Goal: Check status: Check status

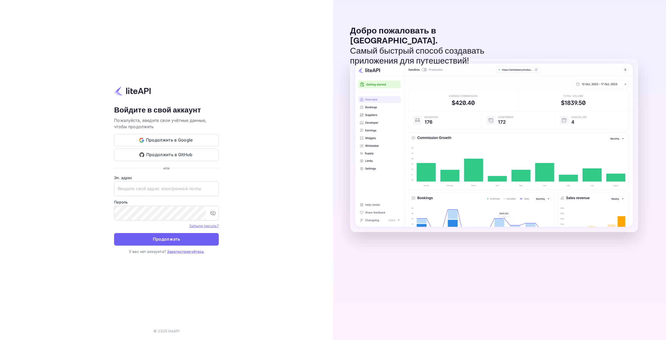
type input "[EMAIL_ADDRESS][DOMAIN_NAME]"
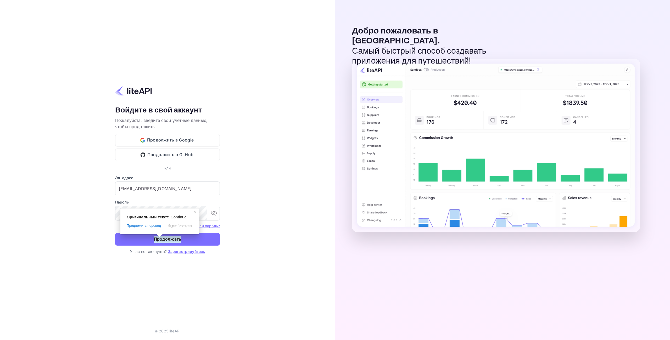
click at [162, 237] on span at bounding box center [159, 235] width 7 height 3
click at [210, 238] on button "Продолжать" at bounding box center [167, 239] width 105 height 13
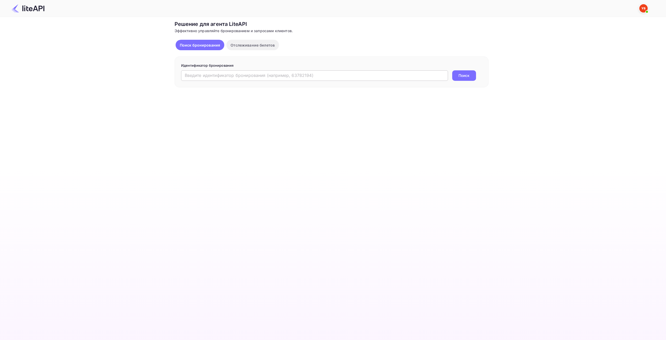
click at [240, 80] on input "text" at bounding box center [314, 75] width 267 height 10
paste input "8863875"
type input "8863875"
click at [460, 75] on ya-tr-span "Поиск" at bounding box center [464, 75] width 11 height 5
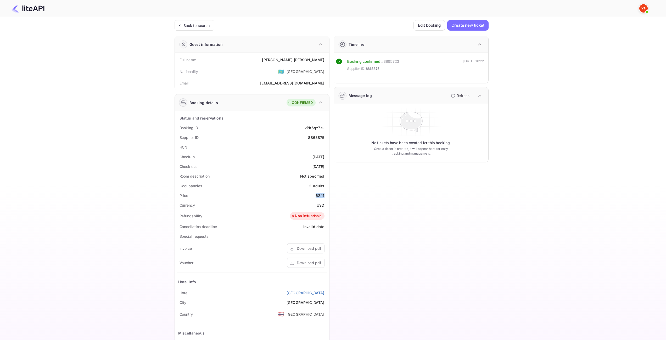
drag, startPoint x: 316, startPoint y: 195, endPoint x: 324, endPoint y: 194, distance: 7.9
click at [324, 194] on div "Price 62.11" at bounding box center [252, 196] width 150 height 10
copy div "62.11"
drag, startPoint x: 315, startPoint y: 204, endPoint x: 324, endPoint y: 205, distance: 8.8
click at [324, 205] on div "Currency USD" at bounding box center [252, 206] width 150 height 10
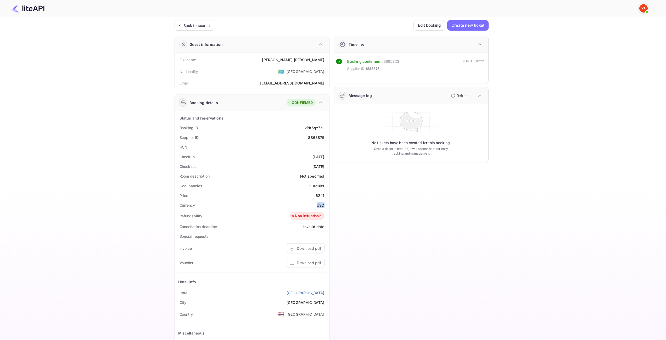
copy ya-tr-span "USD"
